Goal: Check status: Check status

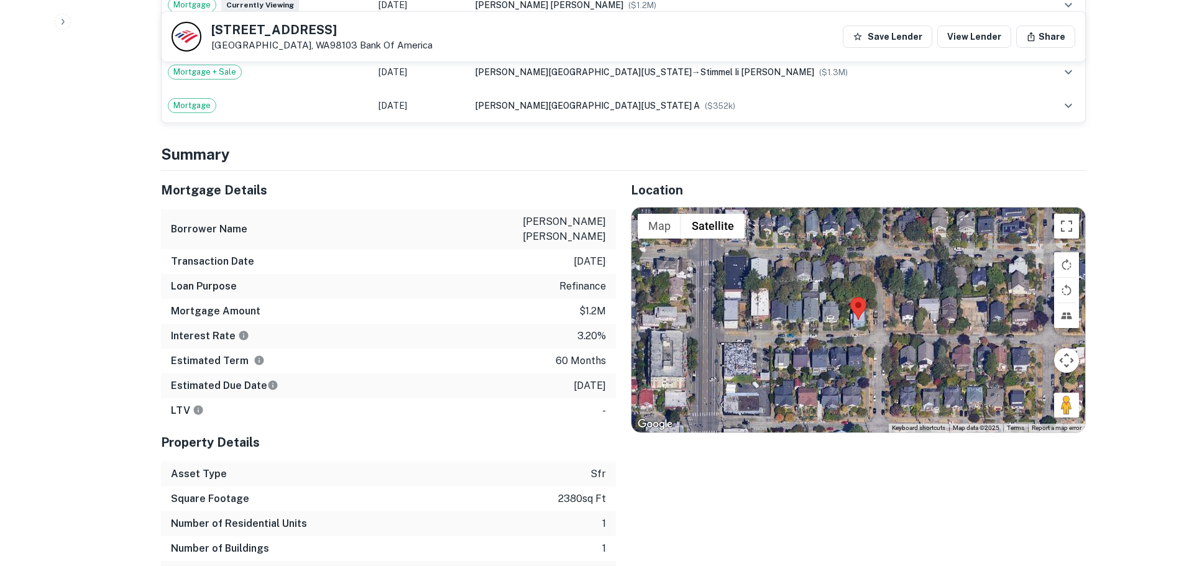
scroll to position [808, 0]
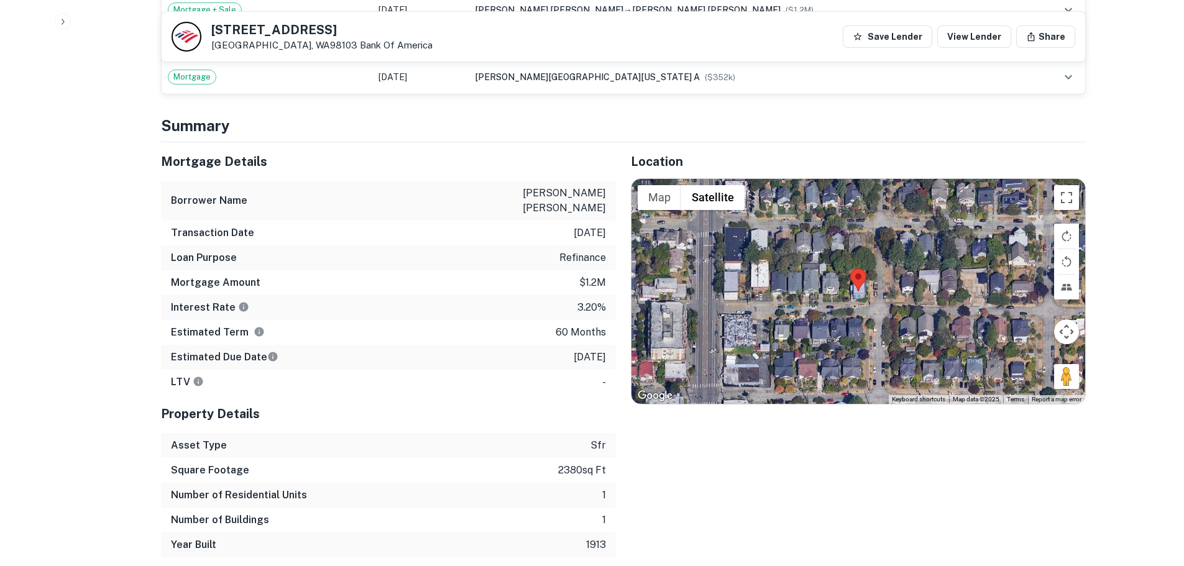
click at [852, 286] on div at bounding box center [858, 291] width 454 height 225
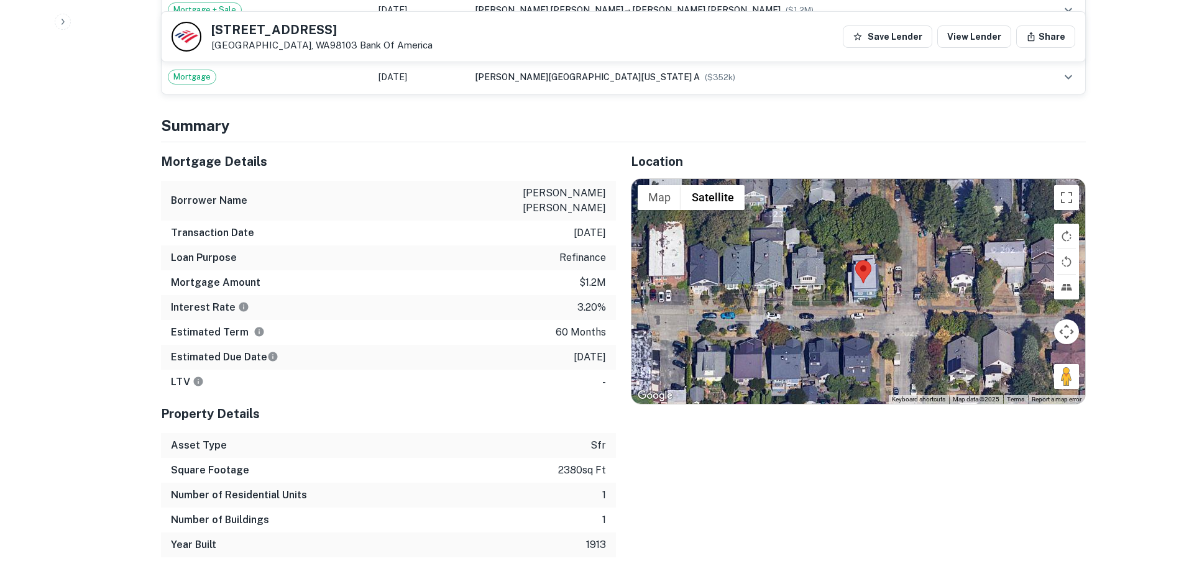
click at [872, 287] on div at bounding box center [858, 291] width 454 height 225
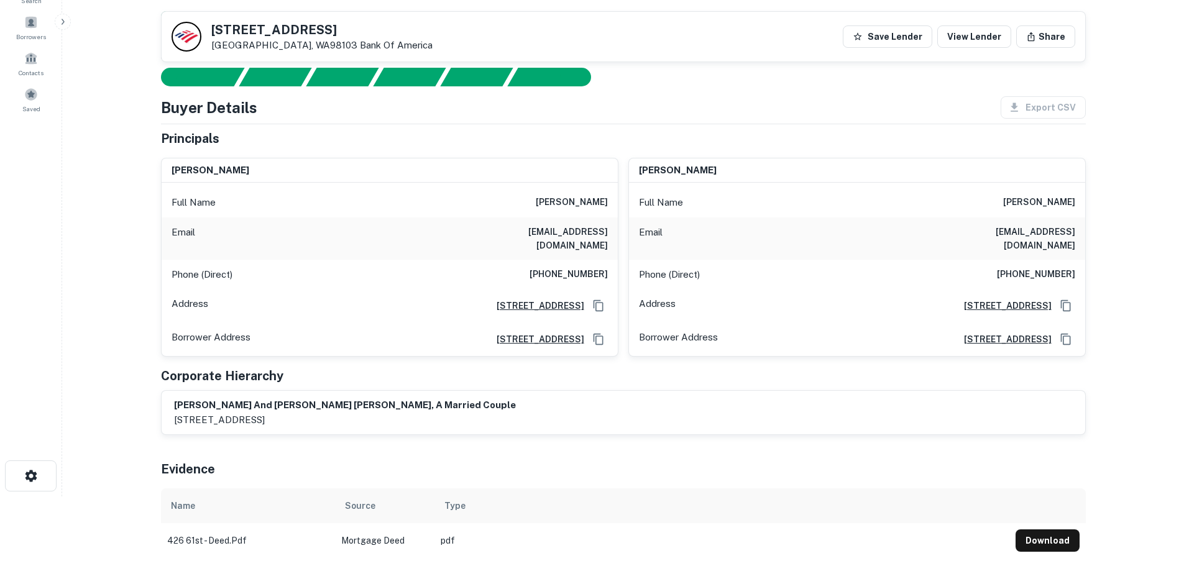
scroll to position [62, 0]
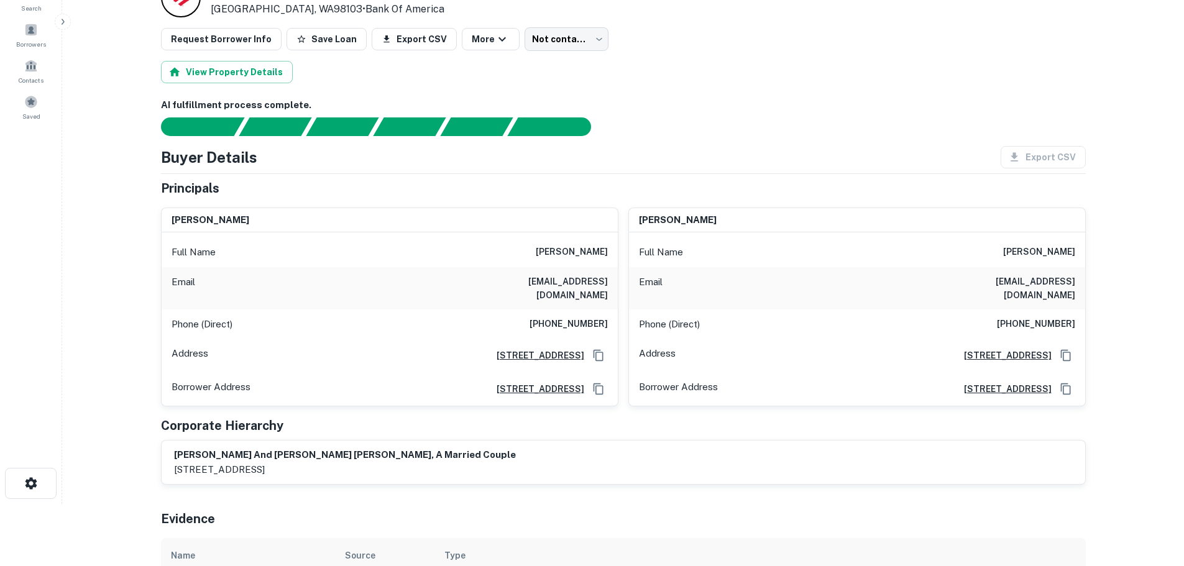
click at [619, 214] on div "ronald g stimmel Full Name ronald g stimmel Email lucystimmel@comcast.net Phone…" at bounding box center [851, 302] width 467 height 209
click at [1117, 411] on main "Loan Details 426 N 61ST ST Seattle, WA98103 • Bank Of America Request Borrower …" at bounding box center [622, 221] width 1121 height 566
click at [559, 30] on body "Search Borrowers Contacts Saved Loan Details 426 N 61ST ST Seattle, WA98103 • B…" at bounding box center [592, 221] width 1184 height 566
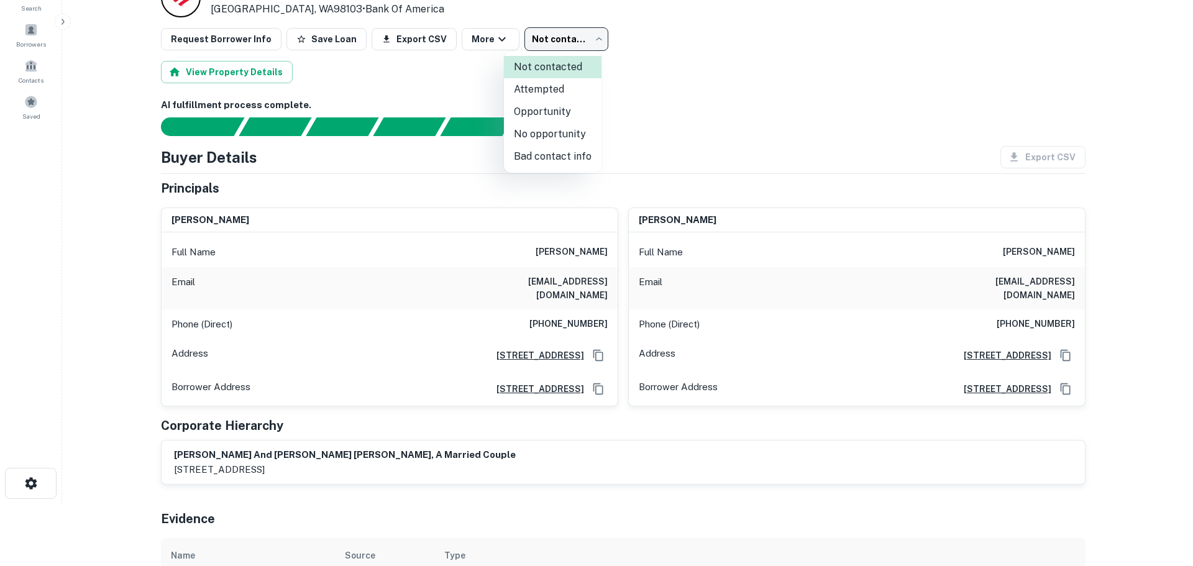
click at [578, 85] on li "Attempted" at bounding box center [553, 89] width 98 height 22
type input "*********"
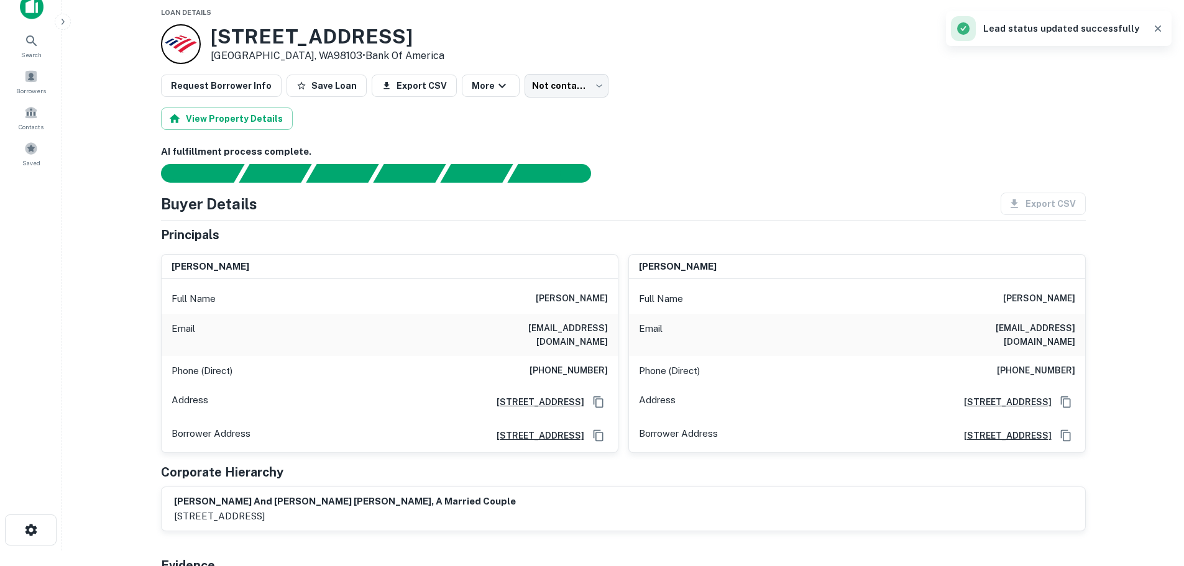
scroll to position [0, 0]
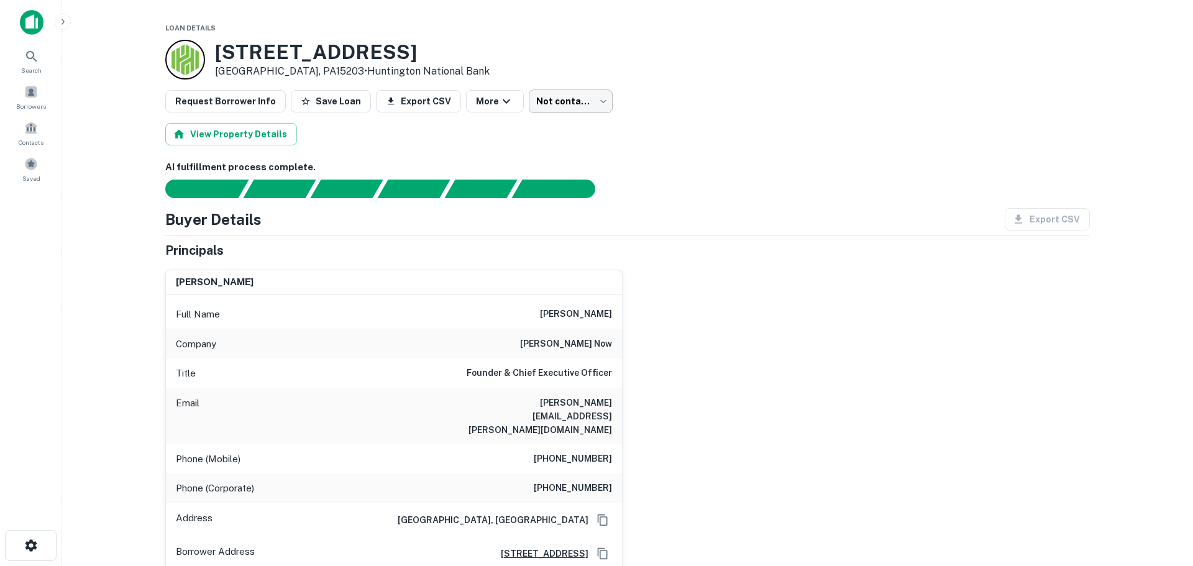
click at [568, 101] on body "Search Borrowers Contacts Saved Loan Details 44 S 19TH ST # 46 Pittsburgh, PA15…" at bounding box center [596, 283] width 1193 height 566
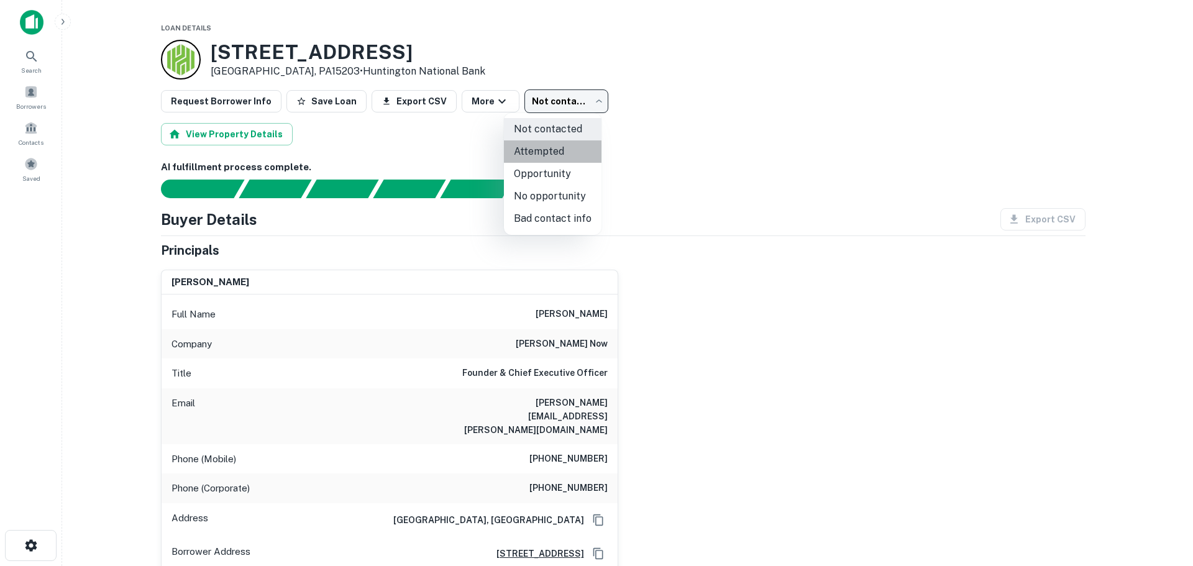
click at [568, 144] on li "Attempted" at bounding box center [553, 151] width 98 height 22
type input "*********"
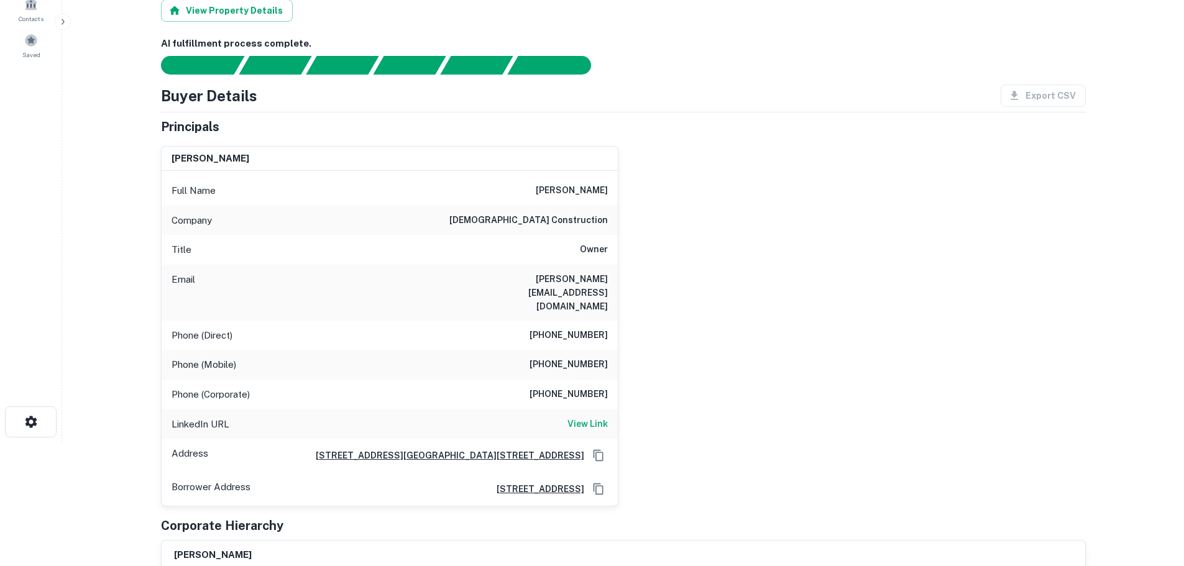
scroll to position [124, 0]
click at [595, 416] on h6 "View Link" at bounding box center [587, 423] width 40 height 14
click at [579, 416] on h6 "View Link" at bounding box center [587, 423] width 40 height 14
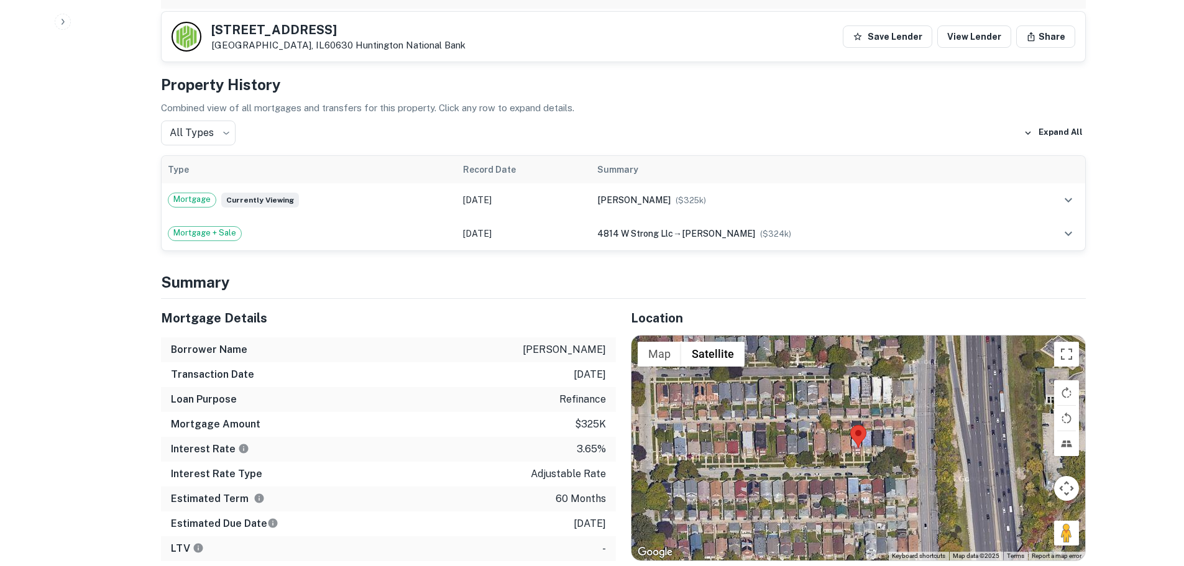
scroll to position [808, 0]
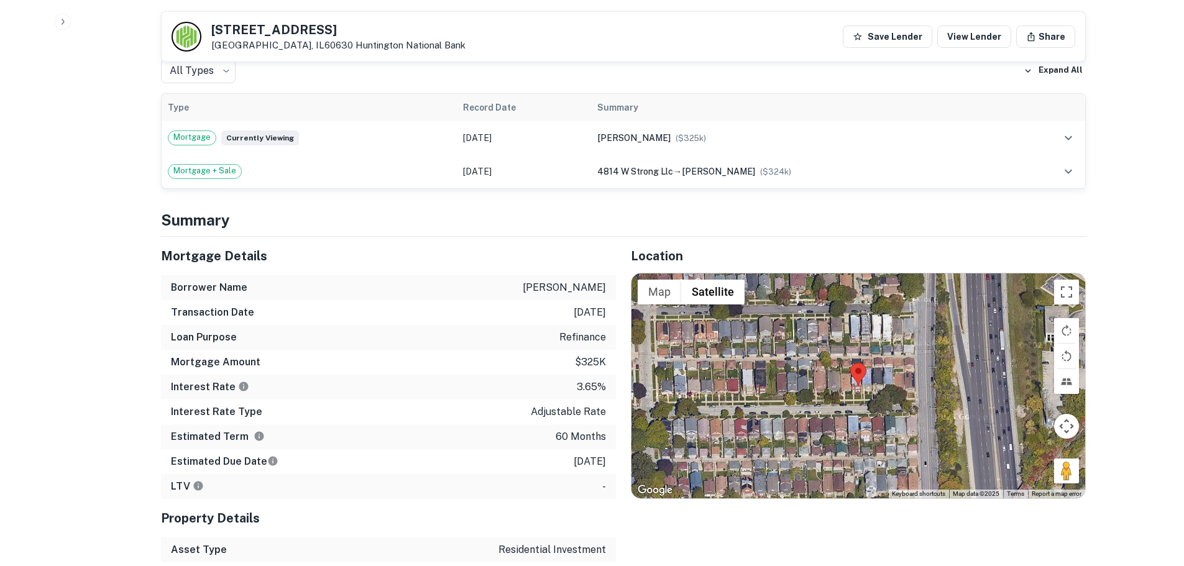
click at [870, 376] on div at bounding box center [858, 385] width 454 height 225
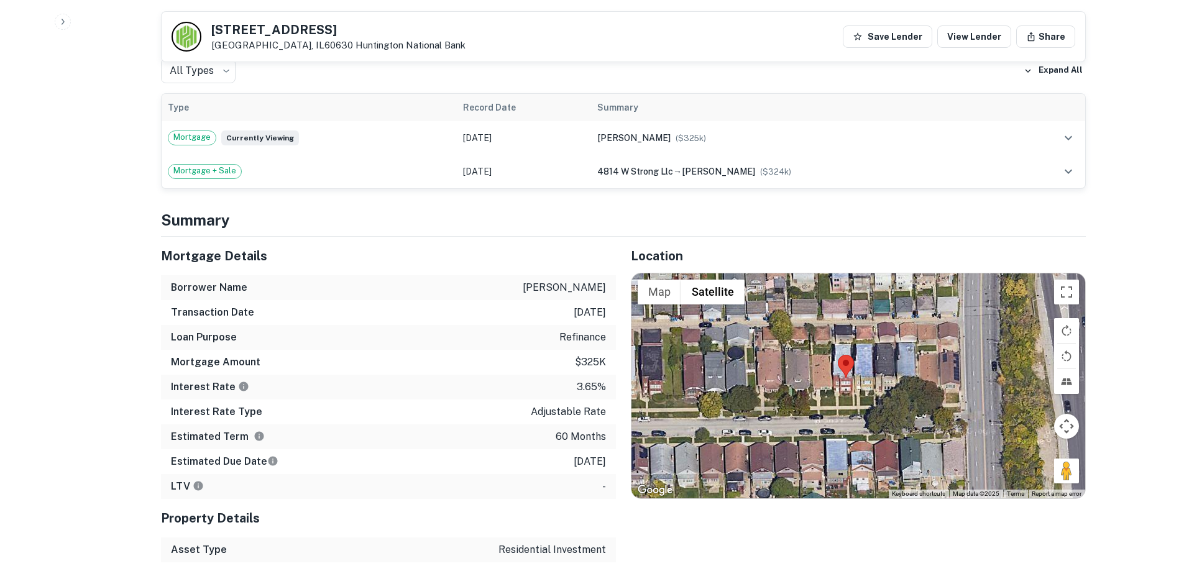
click at [866, 376] on div at bounding box center [858, 385] width 454 height 225
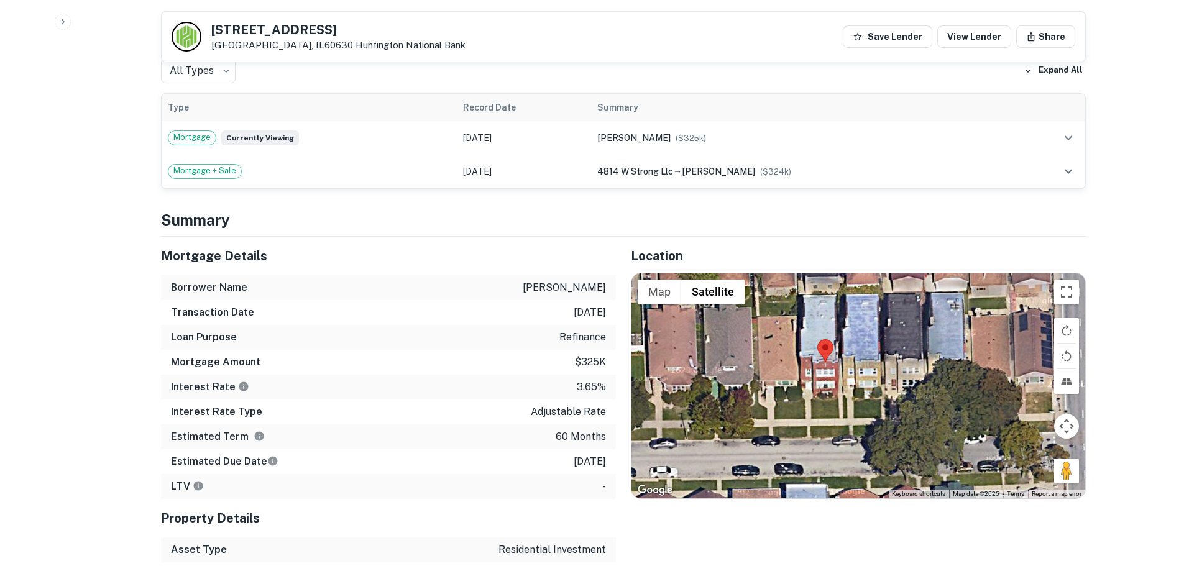
click at [829, 375] on div at bounding box center [858, 385] width 454 height 225
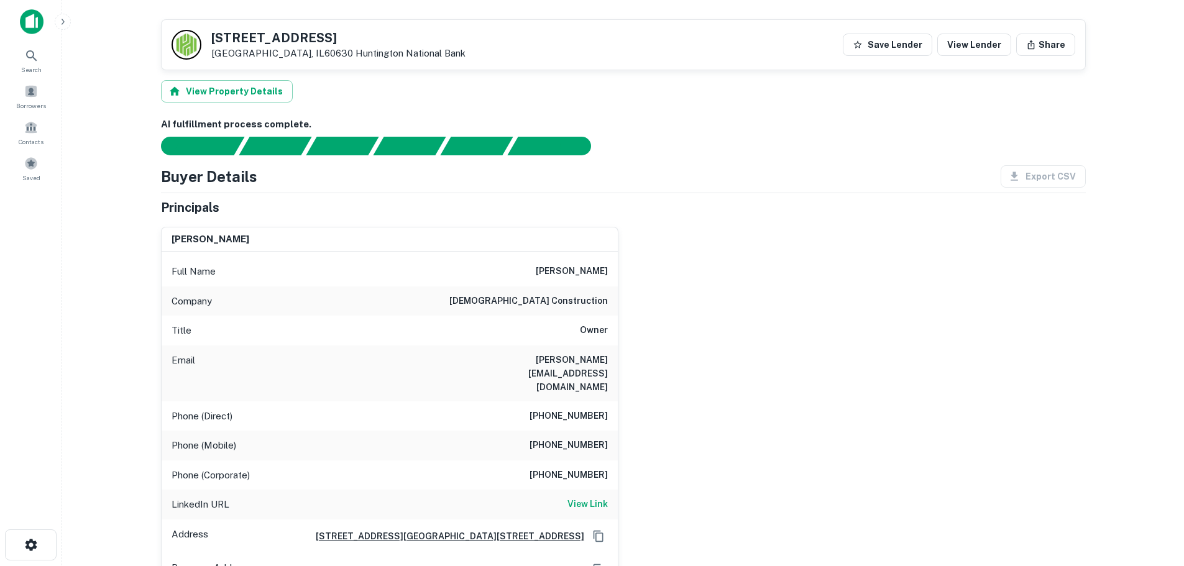
scroll to position [0, 0]
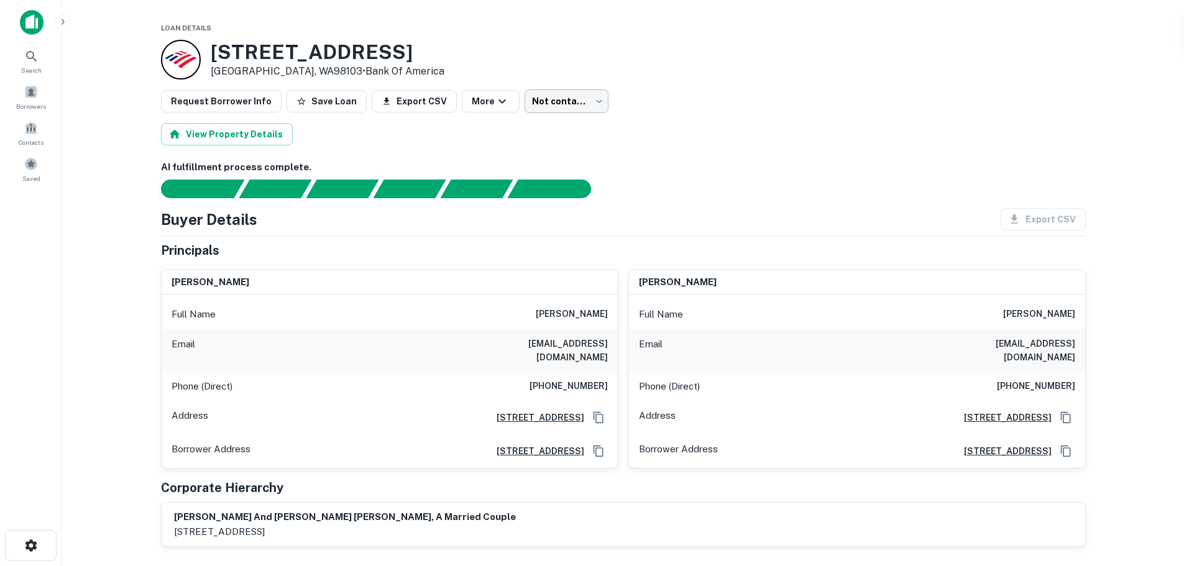
click at [572, 98] on body "Search Borrowers Contacts Saved Loan Details [STREET_ADDRESS] • Bank Of America…" at bounding box center [592, 283] width 1184 height 566
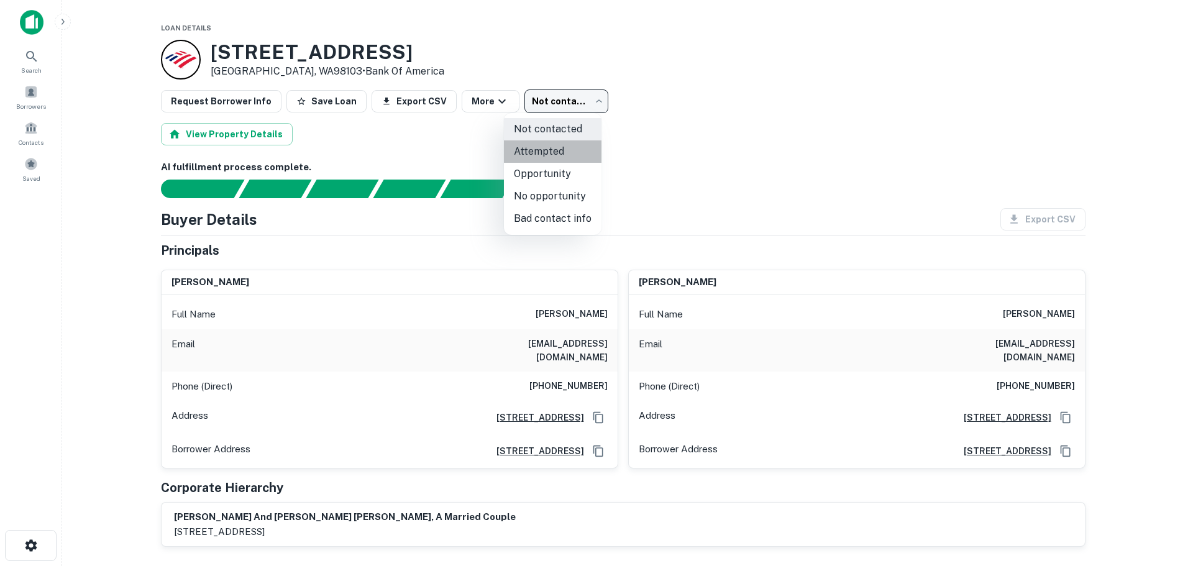
click at [572, 150] on li "Attempted" at bounding box center [553, 151] width 98 height 22
type input "*********"
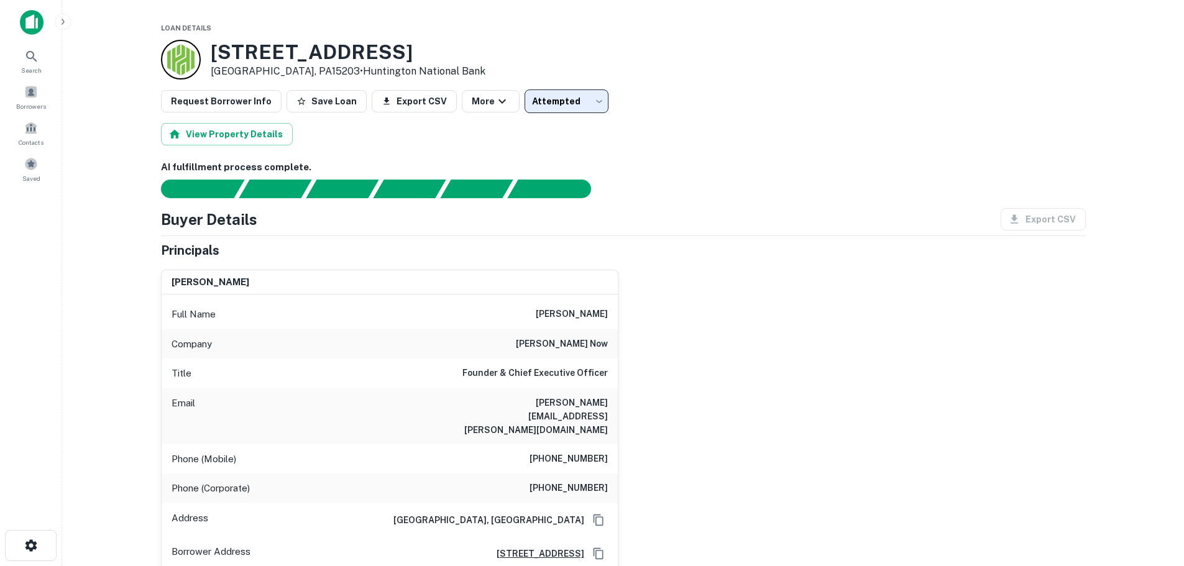
click at [89, 504] on main "Loan Details [STREET_ADDRESS] • Huntington National Bank Request Borrower Info …" at bounding box center [622, 283] width 1121 height 566
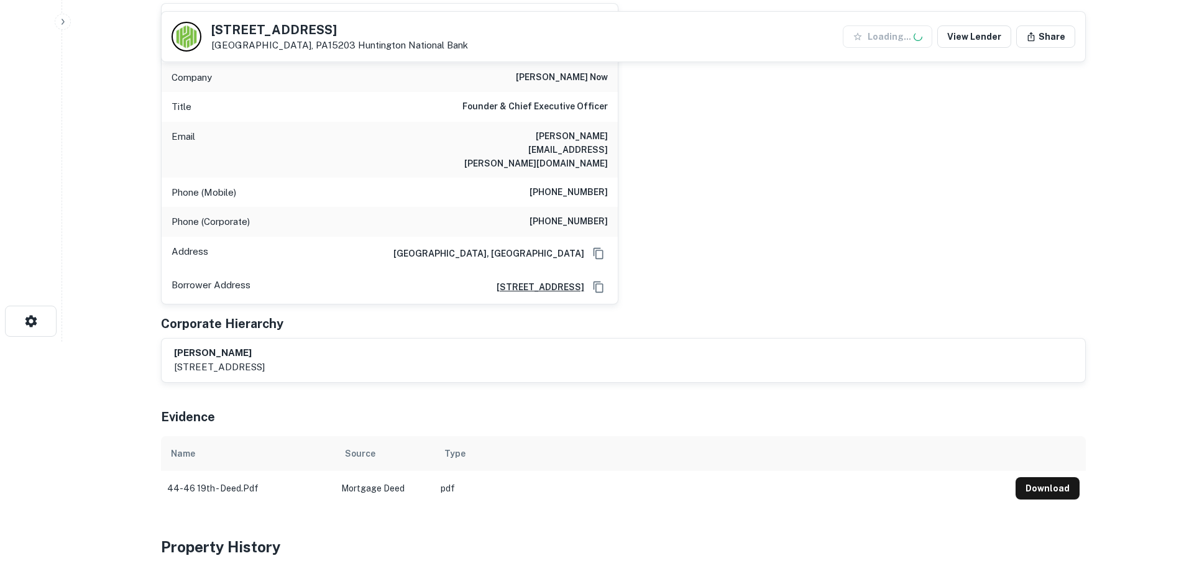
scroll to position [311, 0]
